Goal: Task Accomplishment & Management: Manage account settings

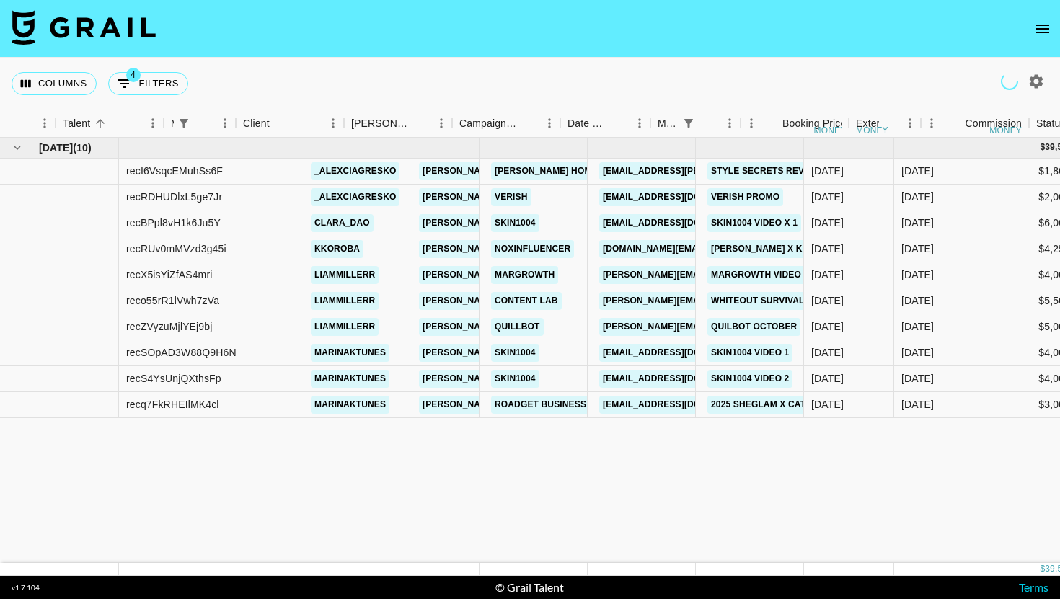
scroll to position [0, 410]
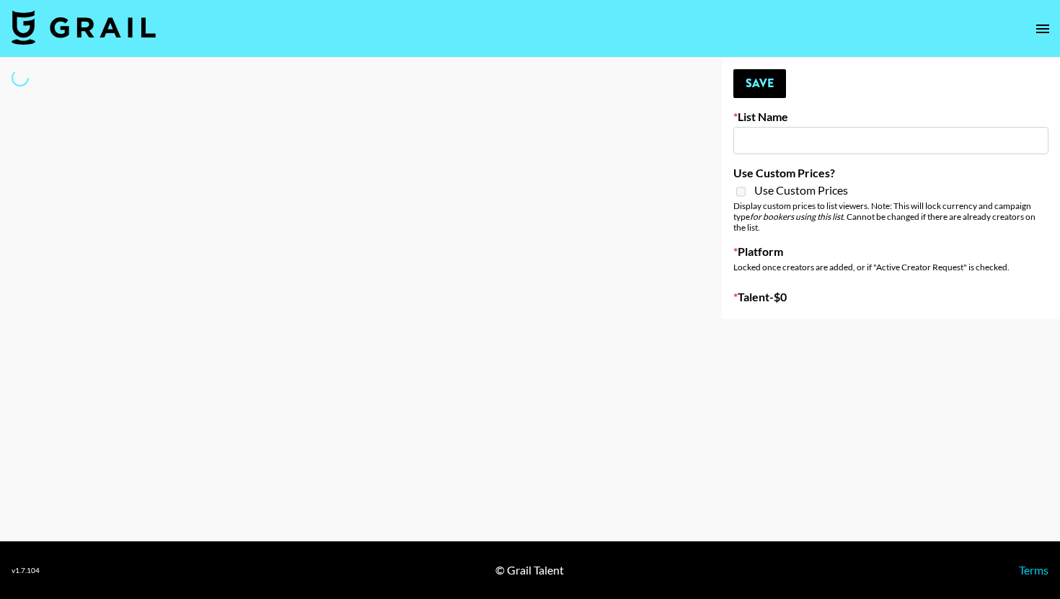
type input "Forever in a Day List"
select select "Song"
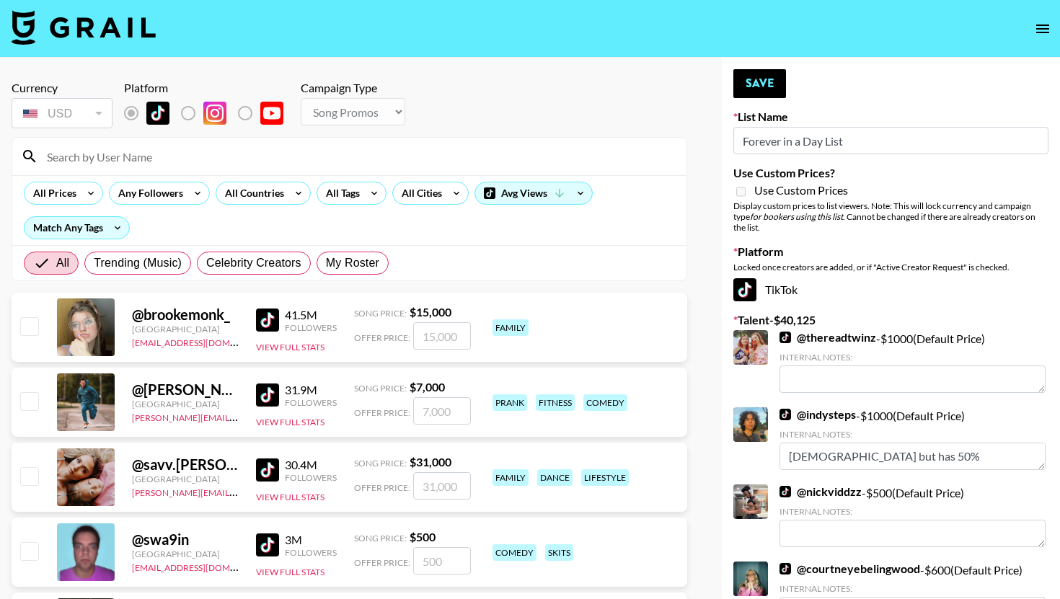
click at [224, 155] on input at bounding box center [358, 156] width 640 height 23
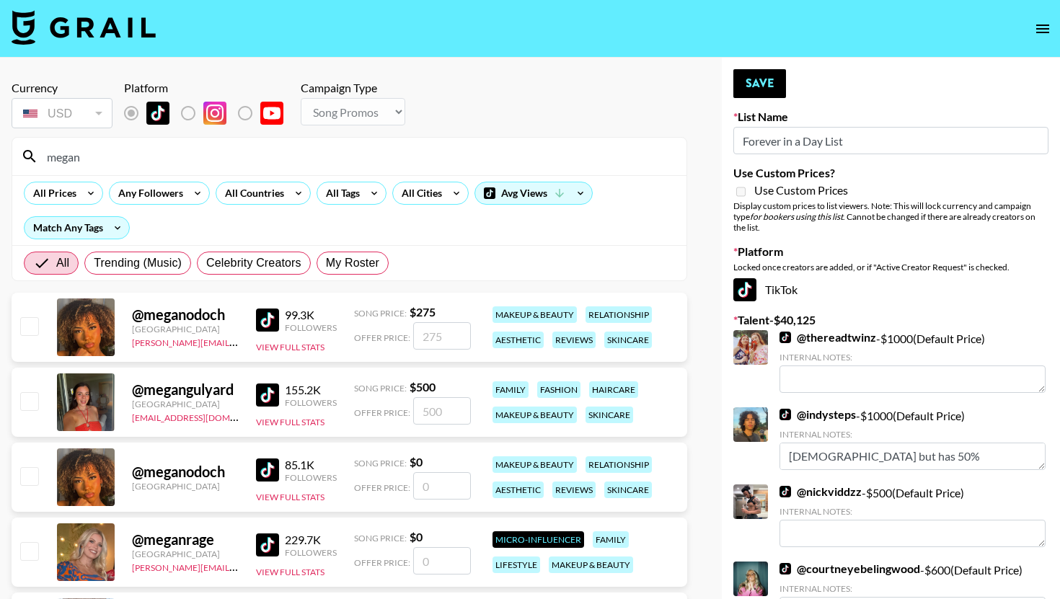
type input "megan"
